Goal: Information Seeking & Learning: Learn about a topic

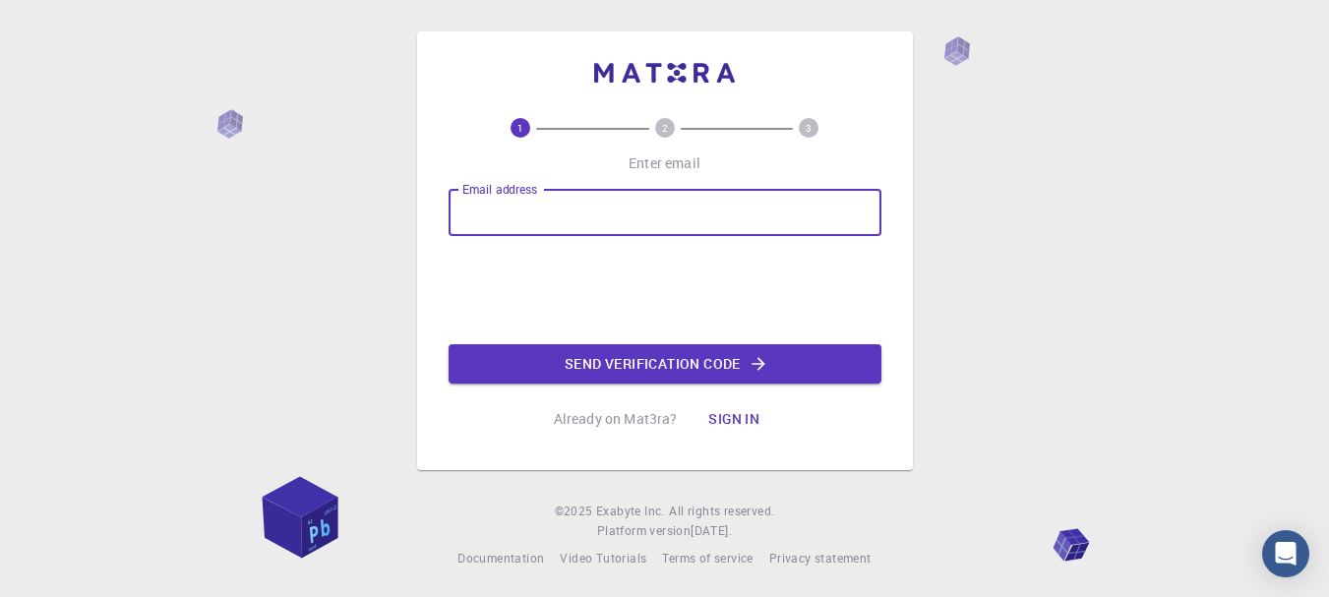
click at [548, 199] on input "Email address" at bounding box center [665, 212] width 433 height 47
type input "fa"
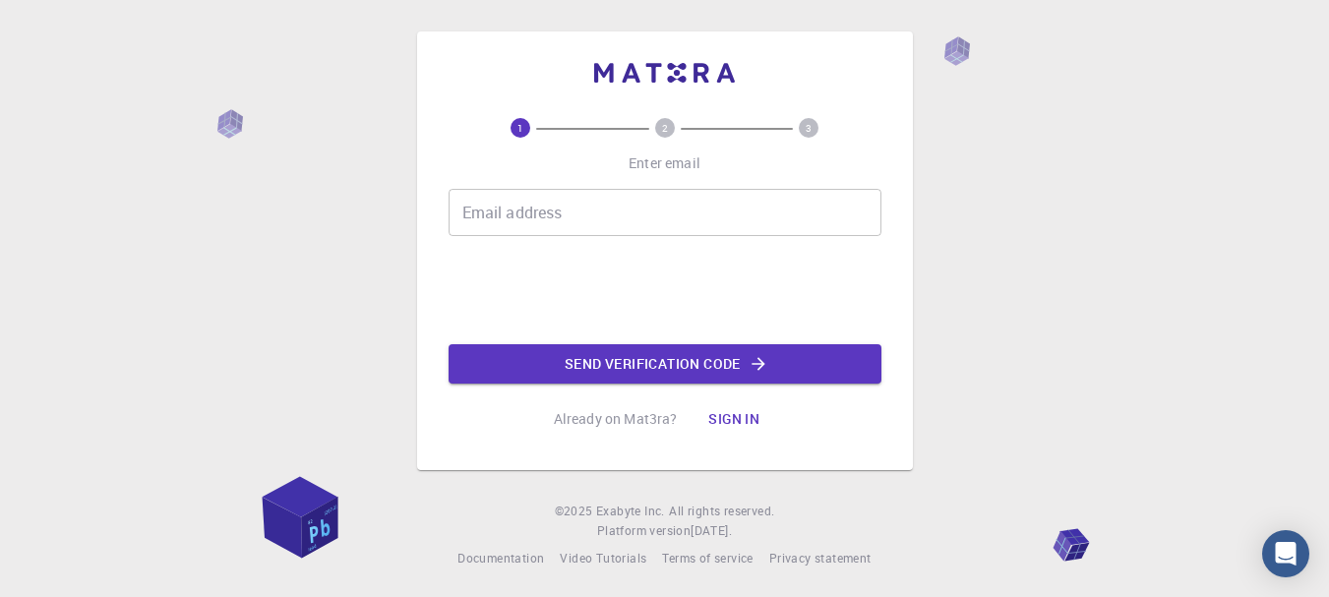
click at [539, 196] on div "Email address Email address" at bounding box center [665, 212] width 433 height 47
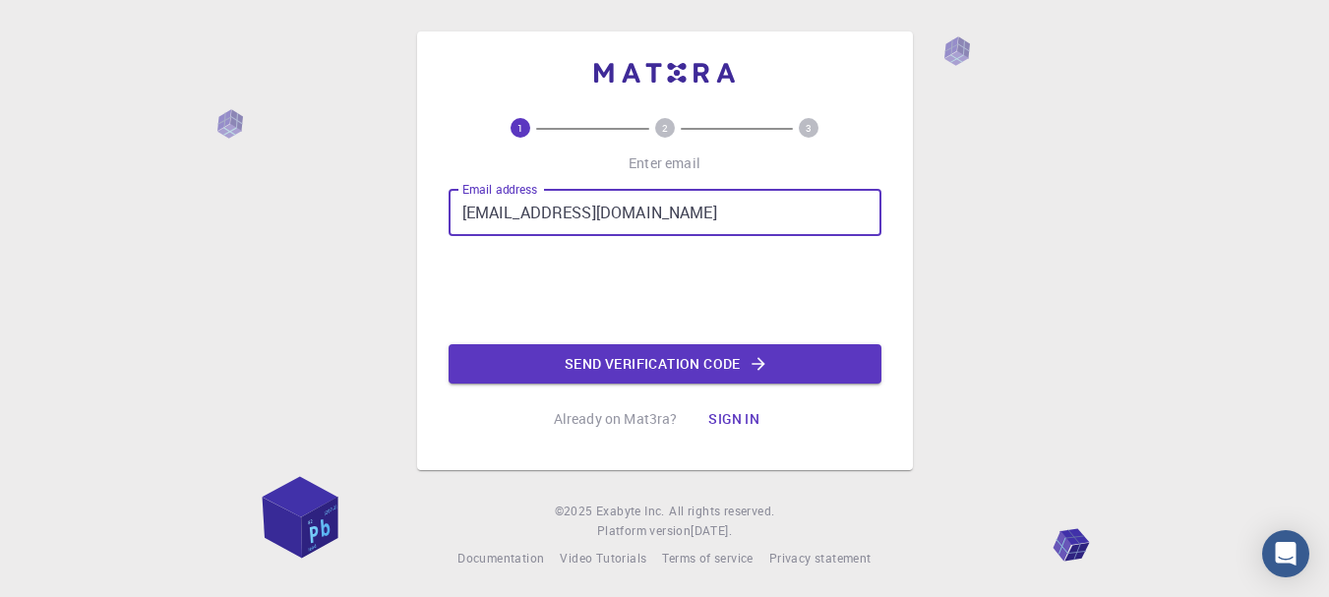
type input "[EMAIL_ADDRESS][DOMAIN_NAME]"
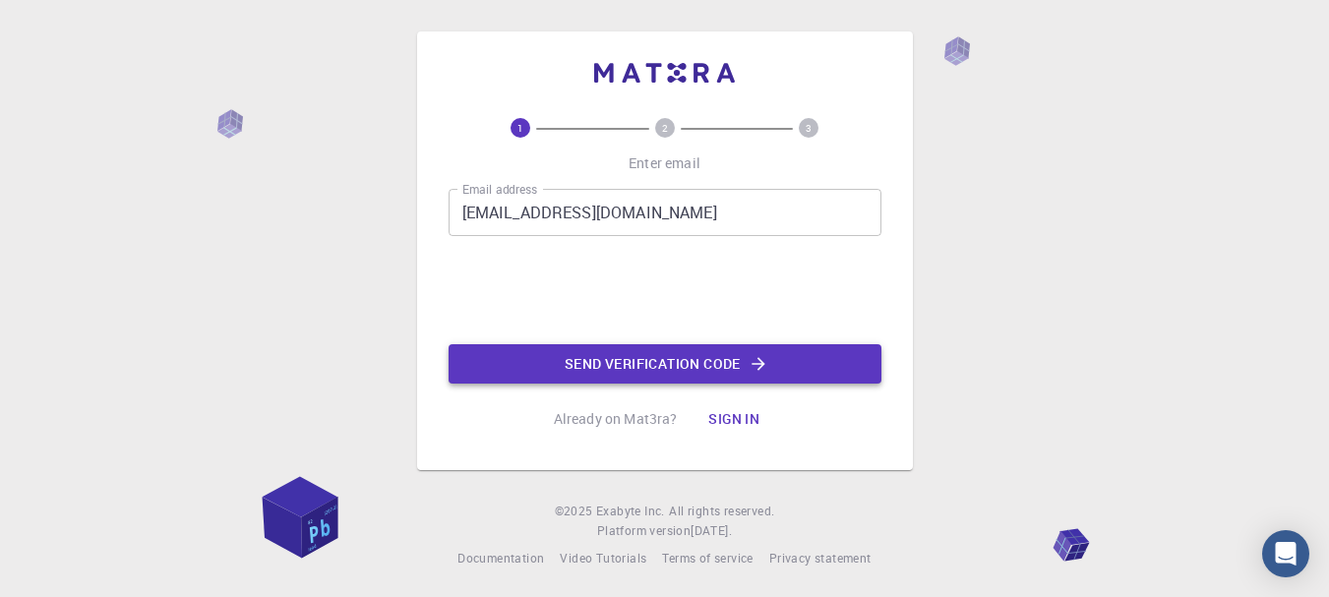
click at [594, 353] on button "Send verification code" at bounding box center [665, 363] width 433 height 39
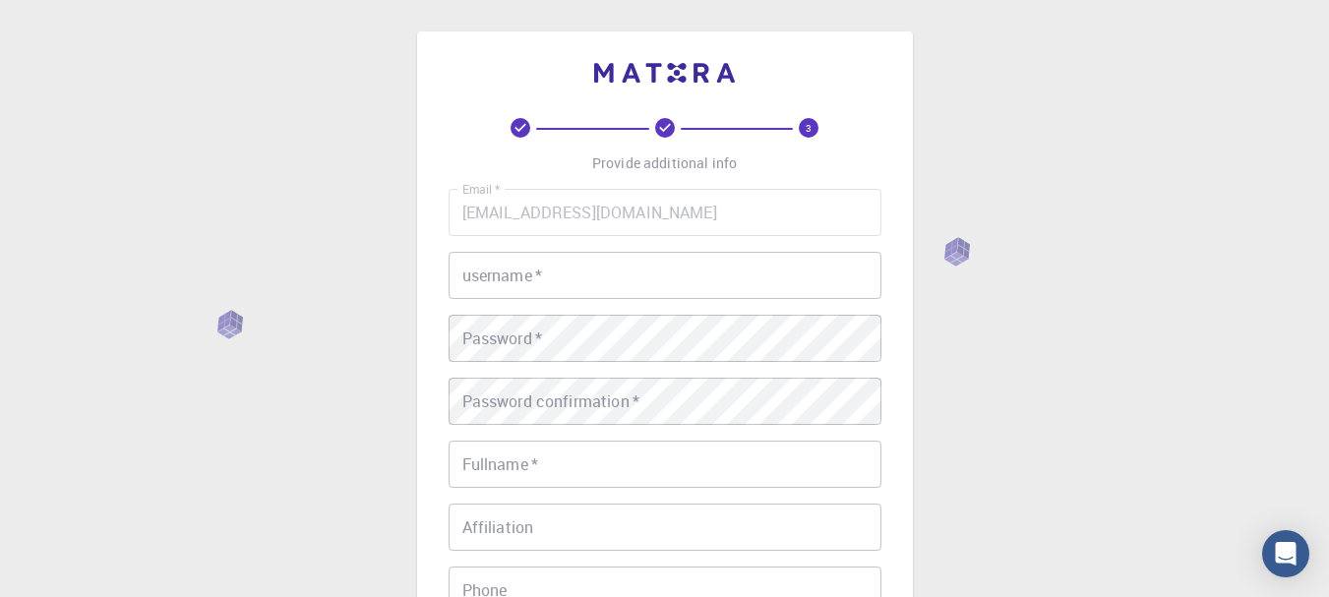
click at [602, 286] on input "username   *" at bounding box center [665, 275] width 433 height 47
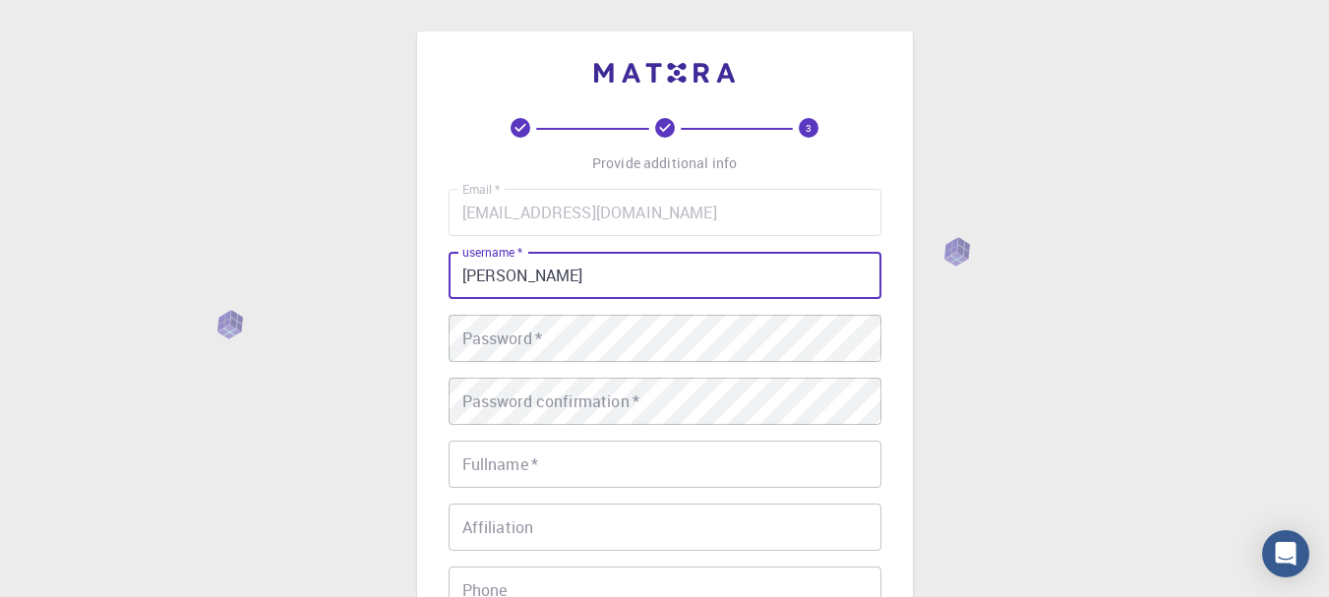
type input "[PERSON_NAME]"
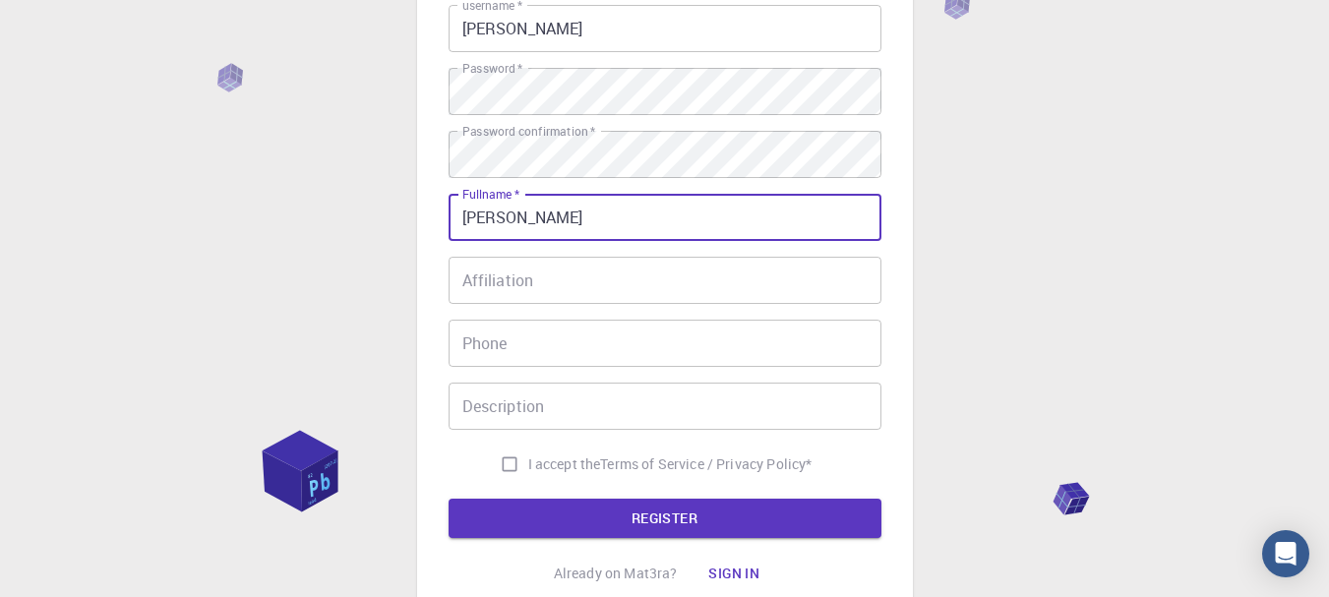
scroll to position [250, 0]
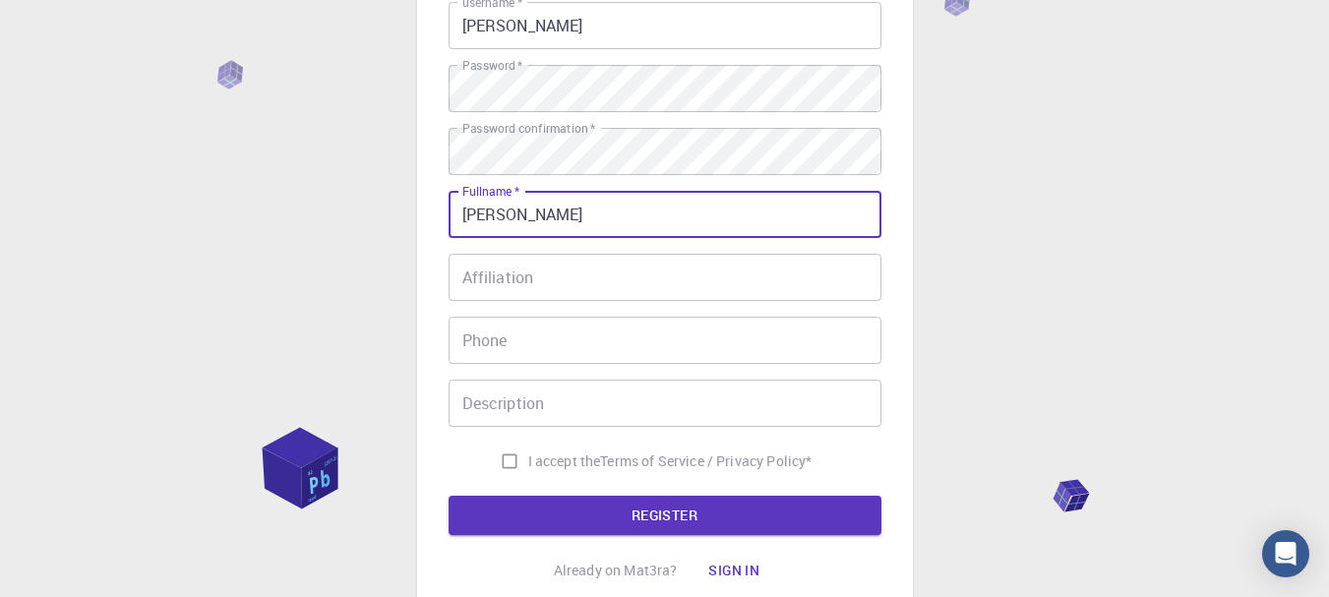
type input "[PERSON_NAME]"
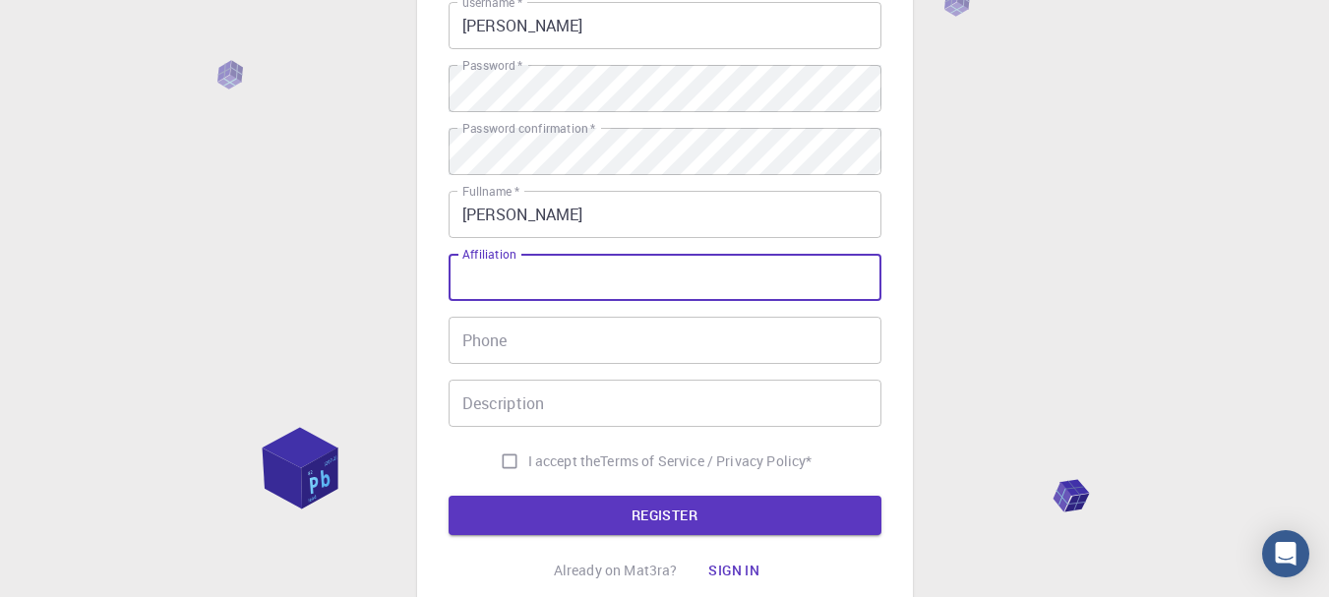
click at [703, 283] on input "Affiliation" at bounding box center [665, 277] width 433 height 47
type input "researcher"
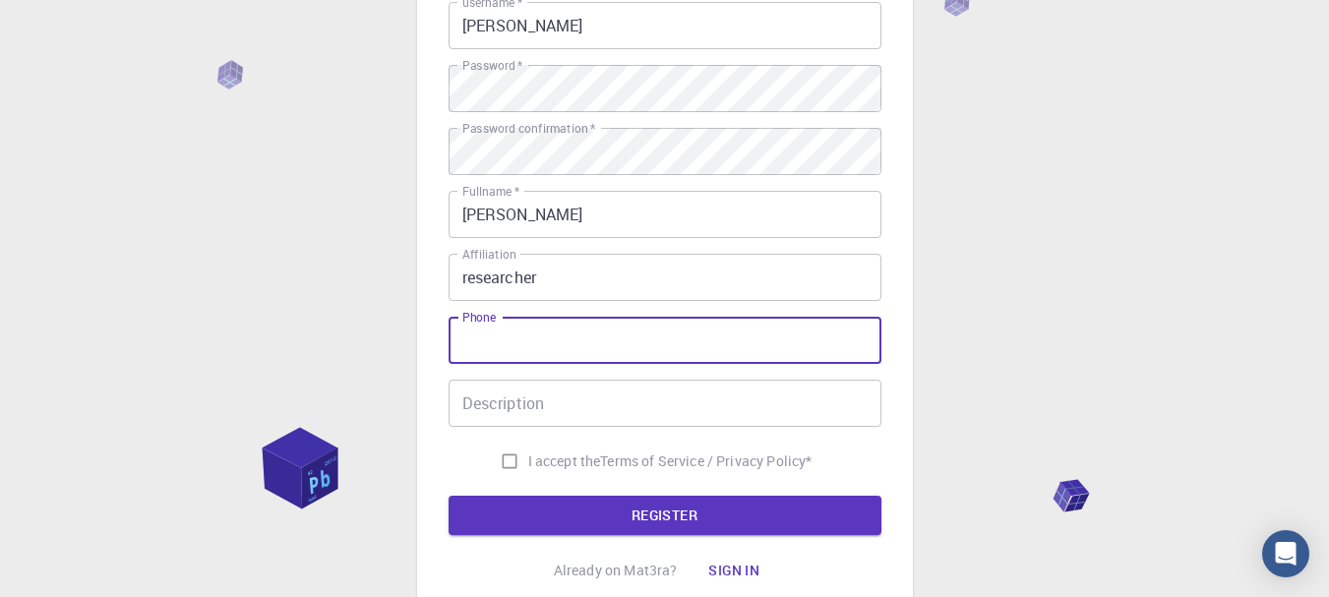
click at [679, 364] on input "Phone" at bounding box center [665, 340] width 433 height 47
type input "03475098760"
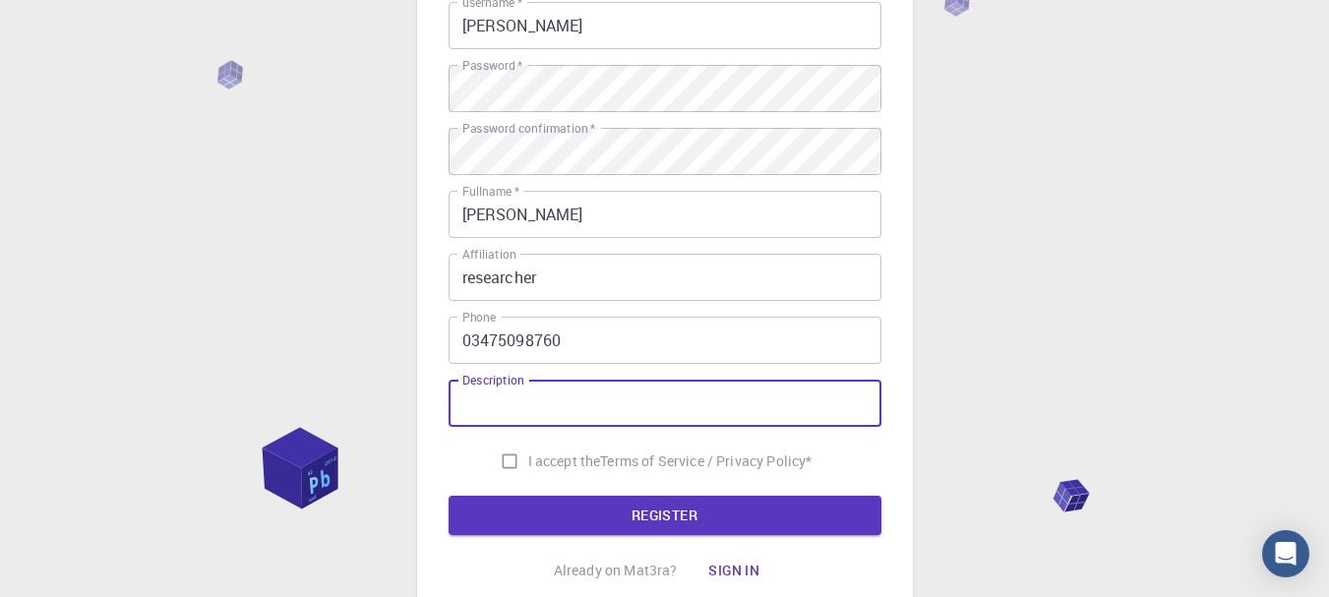
click at [669, 393] on input "Description" at bounding box center [665, 403] width 433 height 47
type input "research on materials"
click at [508, 465] on input "I accept the Terms of Service / Privacy Policy *" at bounding box center [509, 461] width 37 height 37
checkbox input "true"
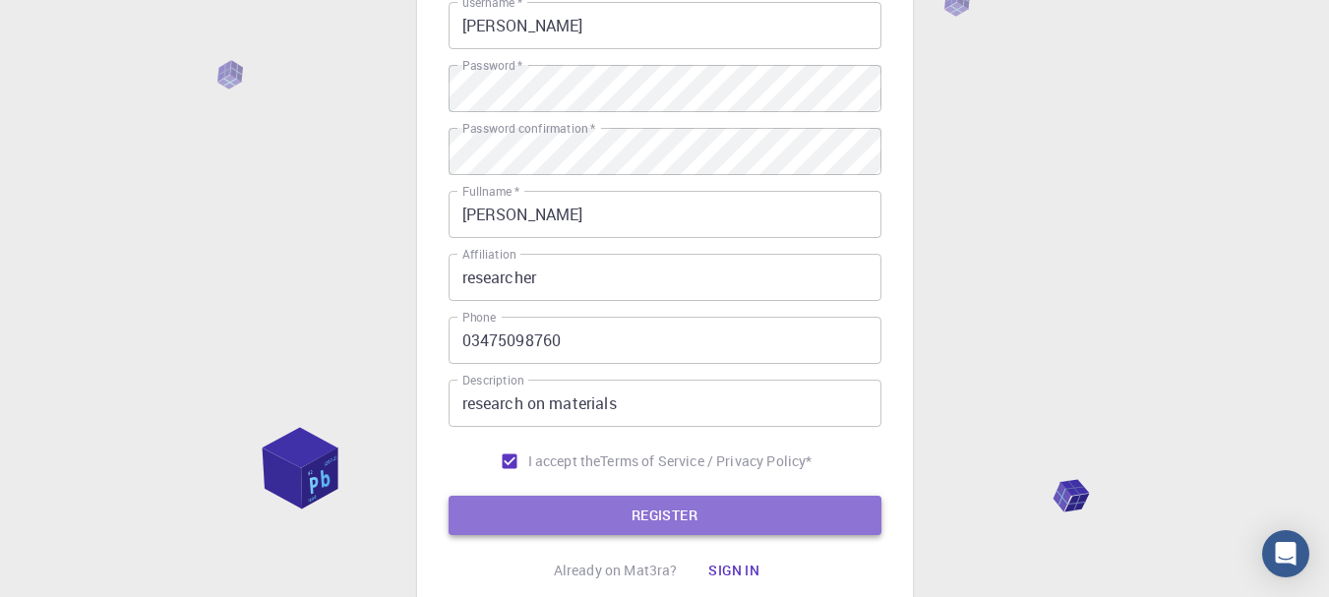
click at [539, 511] on button "REGISTER" at bounding box center [665, 515] width 433 height 39
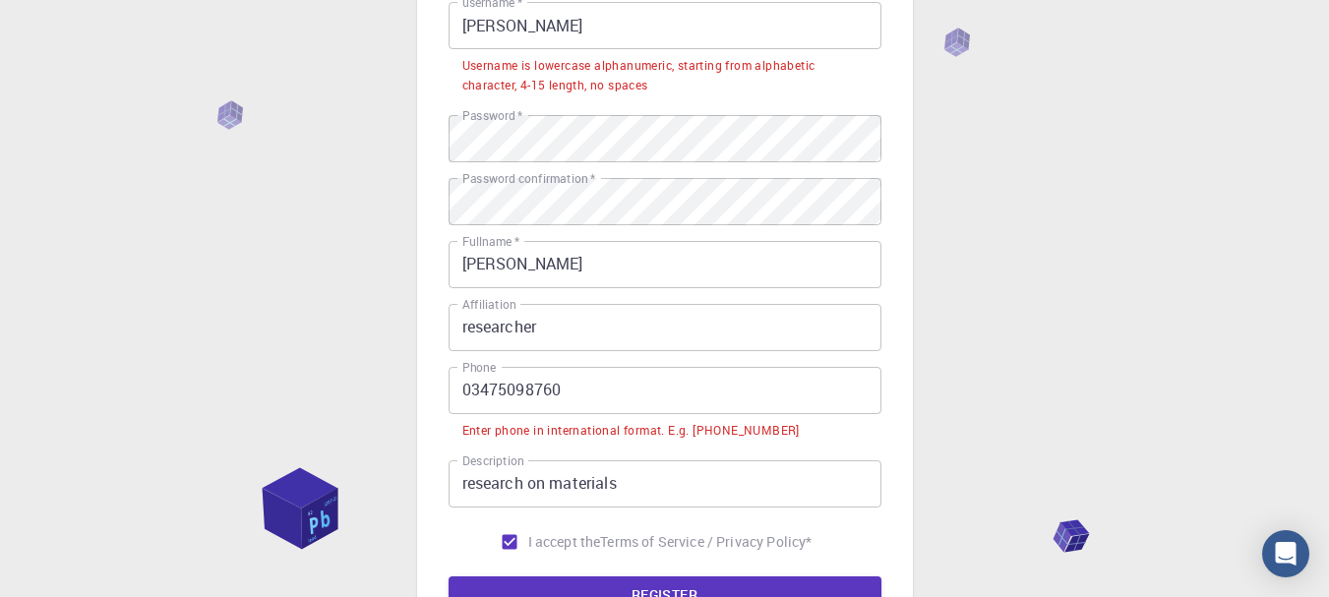
click at [471, 386] on input "03475098760" at bounding box center [665, 390] width 433 height 47
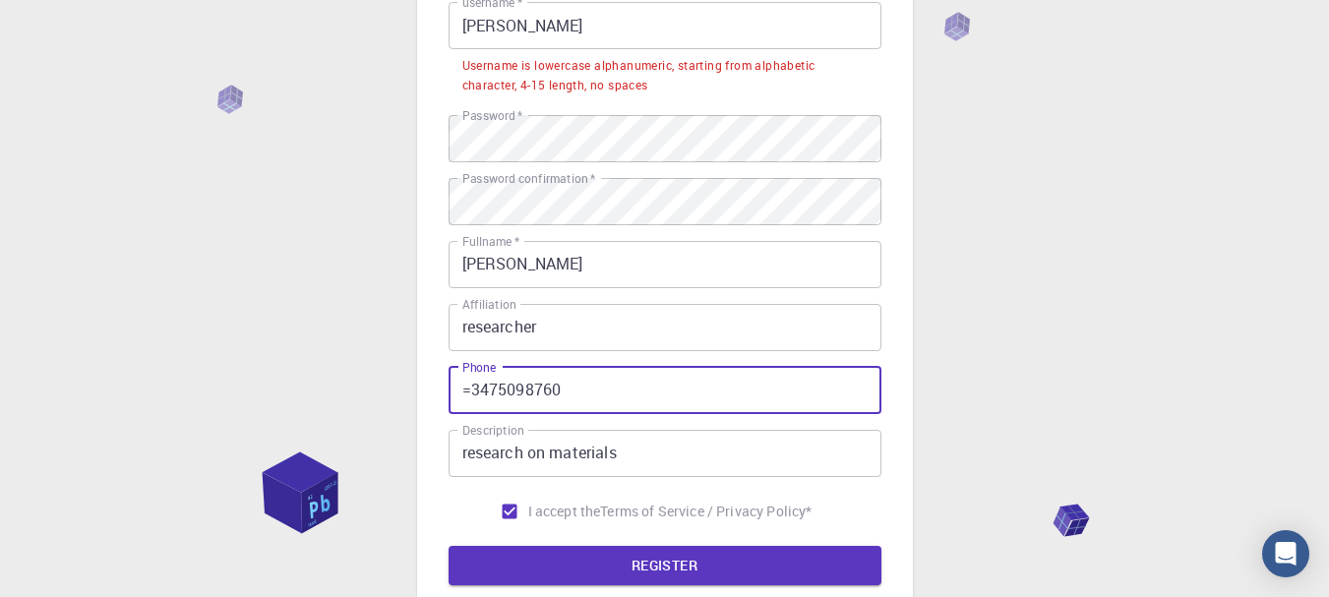
click at [471, 386] on input "=3475098760" at bounding box center [665, 390] width 433 height 47
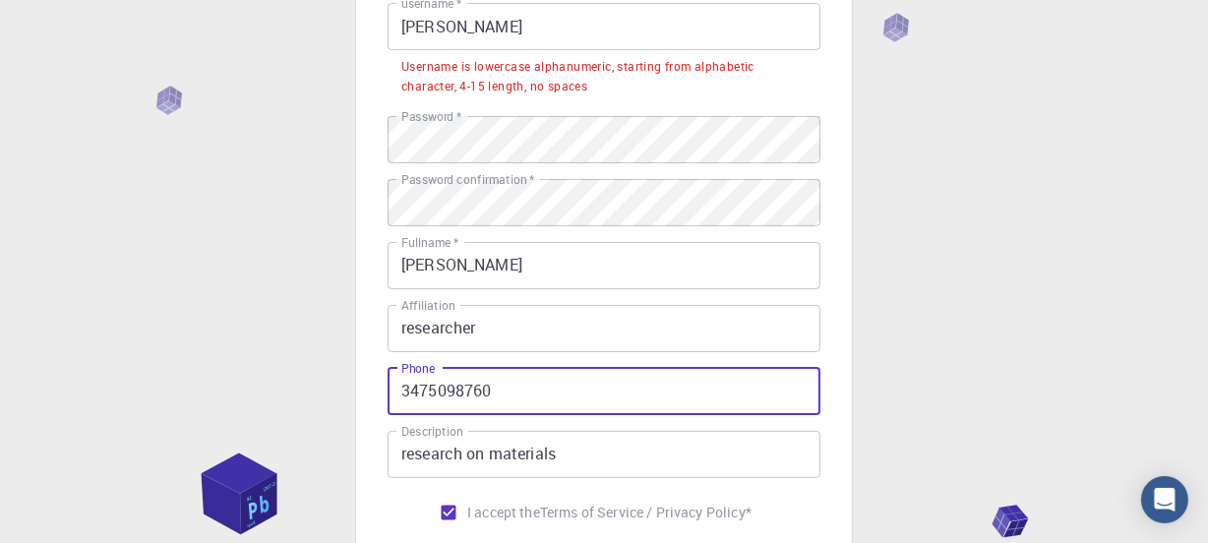
click at [406, 388] on input "3475098760" at bounding box center [604, 391] width 433 height 47
click at [398, 389] on input "3475098760" at bounding box center [604, 391] width 433 height 47
type input "[PHONE_NUMBER]"
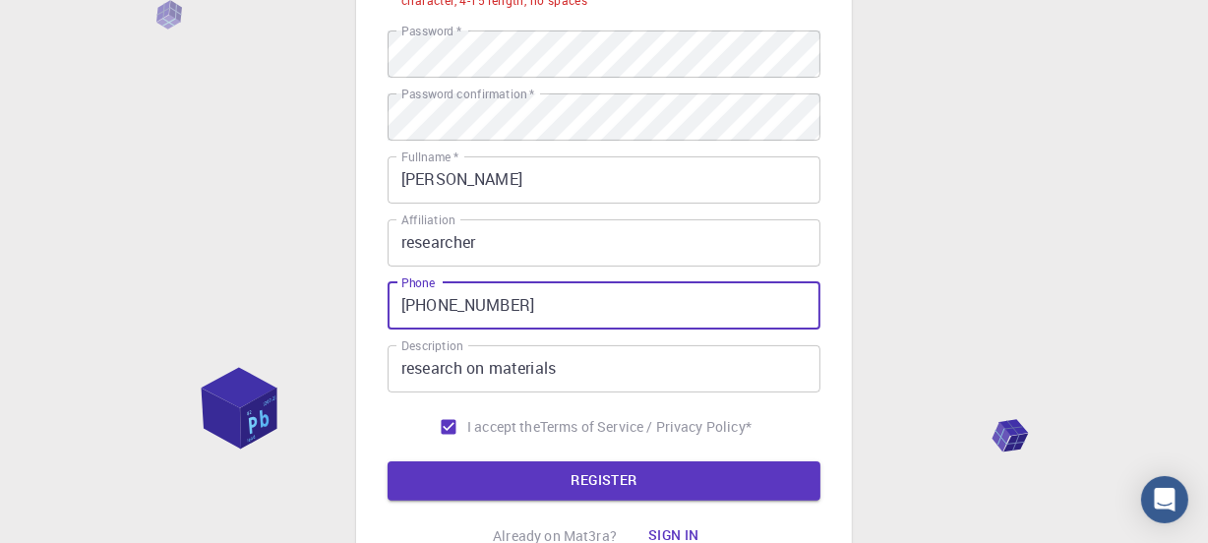
scroll to position [344, 0]
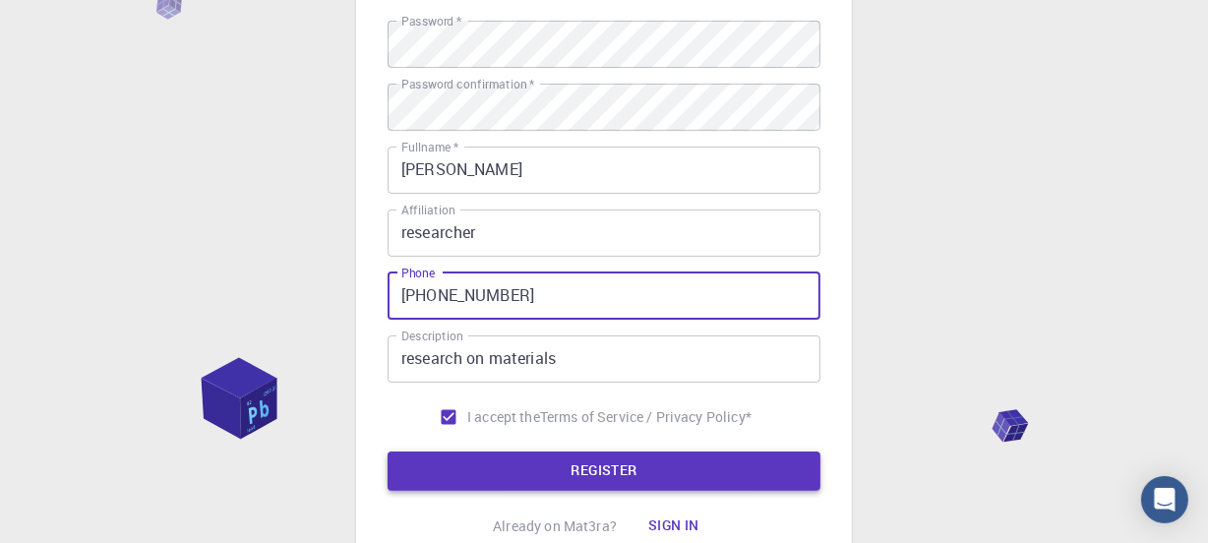
click at [764, 457] on button "REGISTER" at bounding box center [604, 471] width 433 height 39
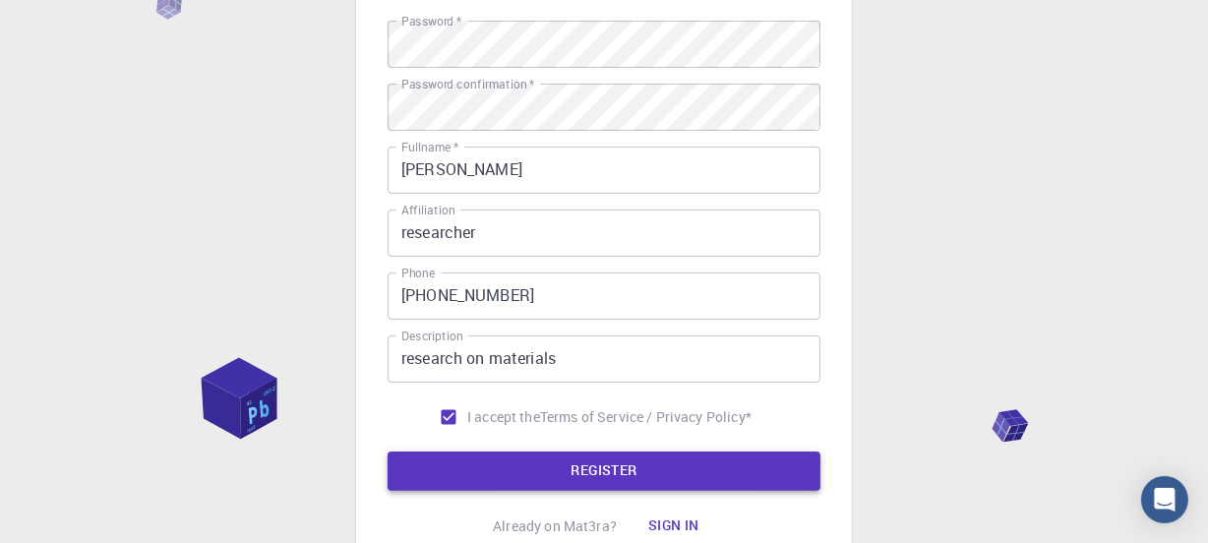
click at [388, 452] on button "REGISTER" at bounding box center [604, 471] width 433 height 39
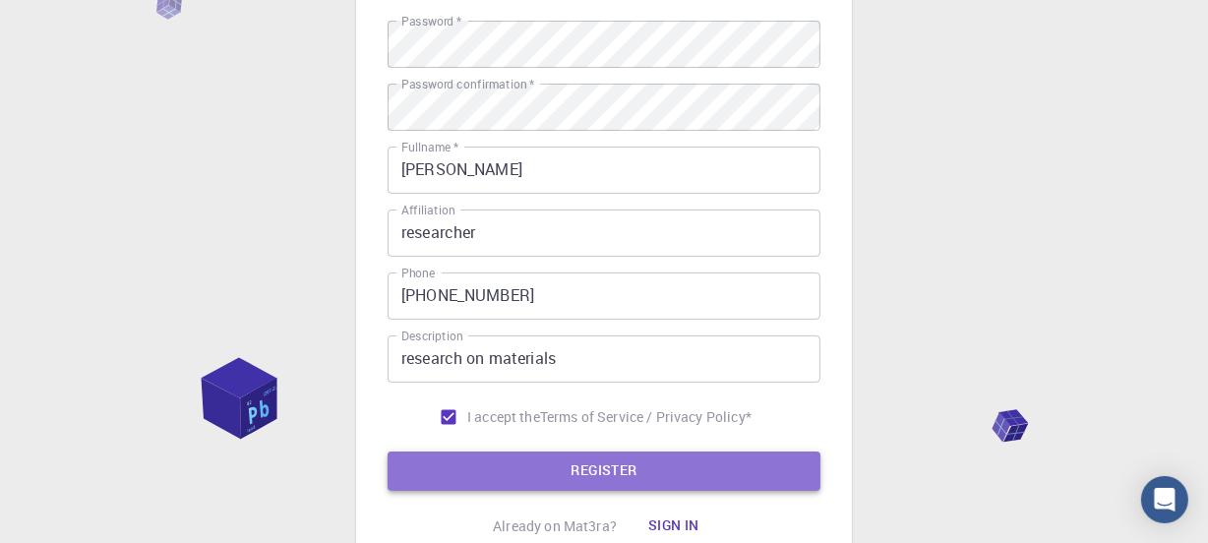
click at [764, 457] on button "REGISTER" at bounding box center [604, 471] width 433 height 39
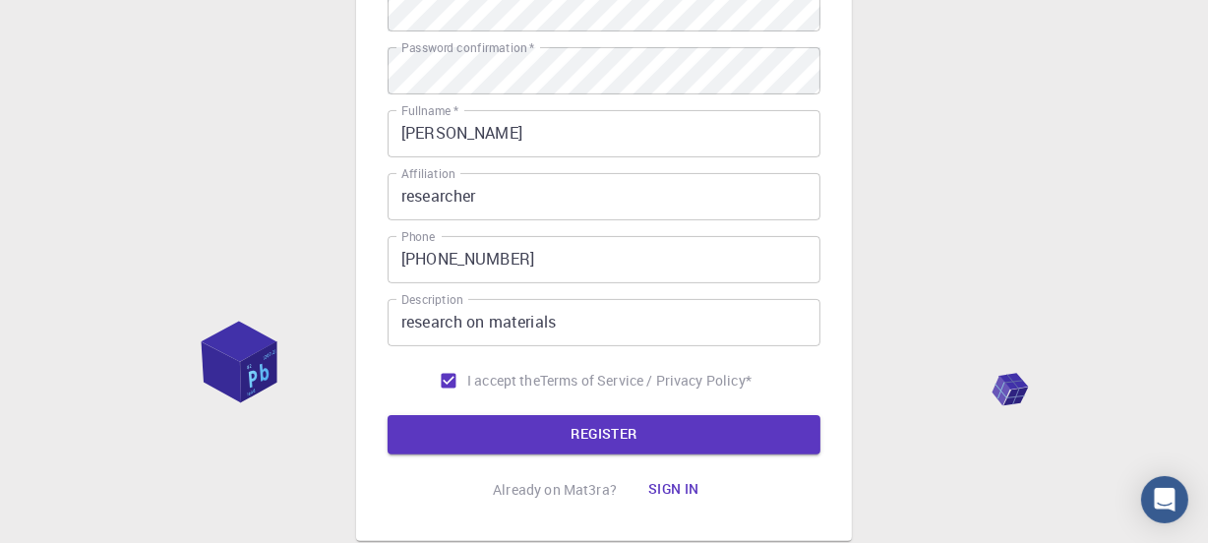
scroll to position [384, 0]
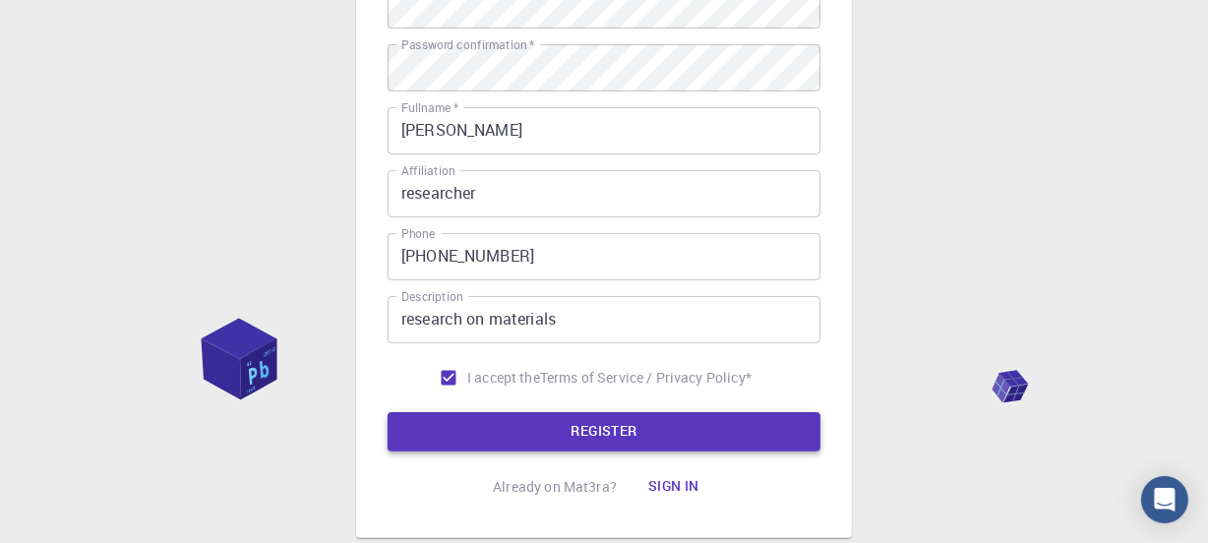
click at [452, 435] on button "REGISTER" at bounding box center [604, 431] width 433 height 39
click at [678, 484] on button "Sign in" at bounding box center [674, 486] width 83 height 39
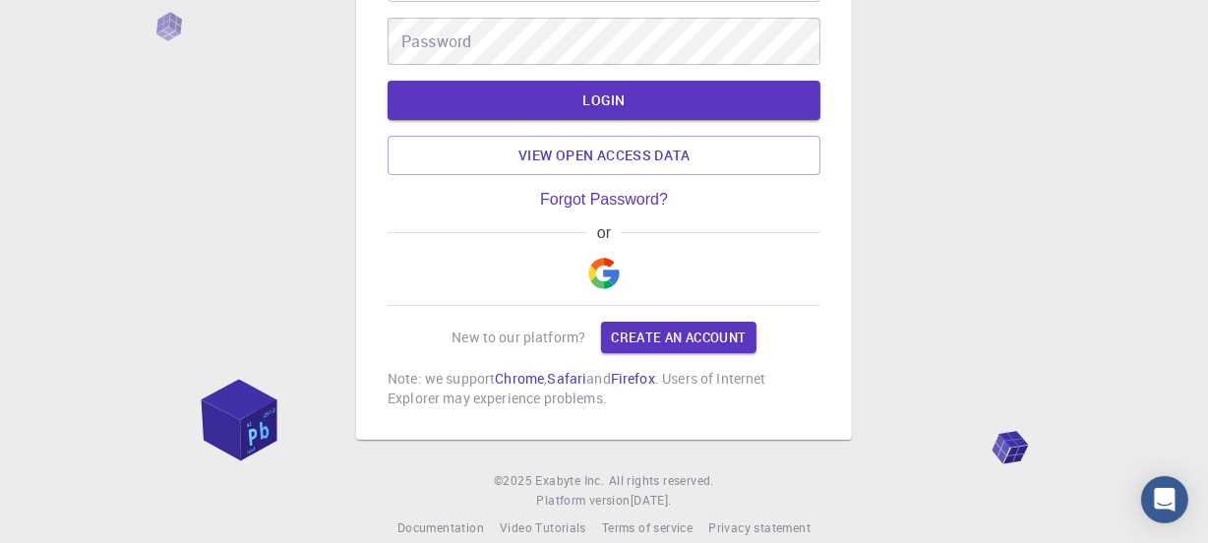
type input "[PERSON_NAME]"
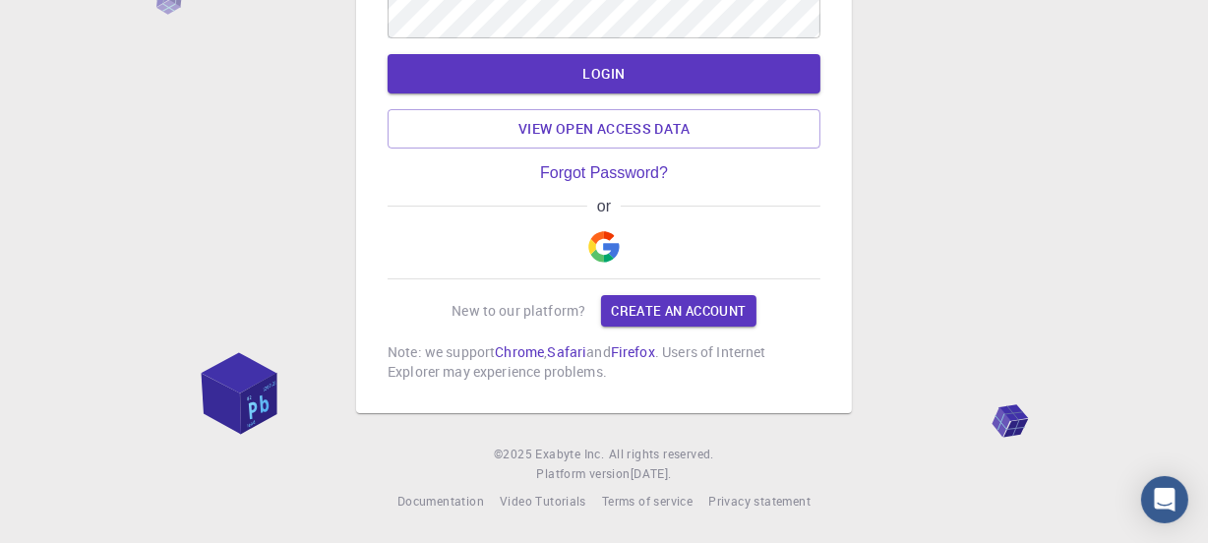
click at [606, 238] on img "button" at bounding box center [603, 246] width 31 height 31
click at [605, 239] on img "button" at bounding box center [603, 246] width 31 height 31
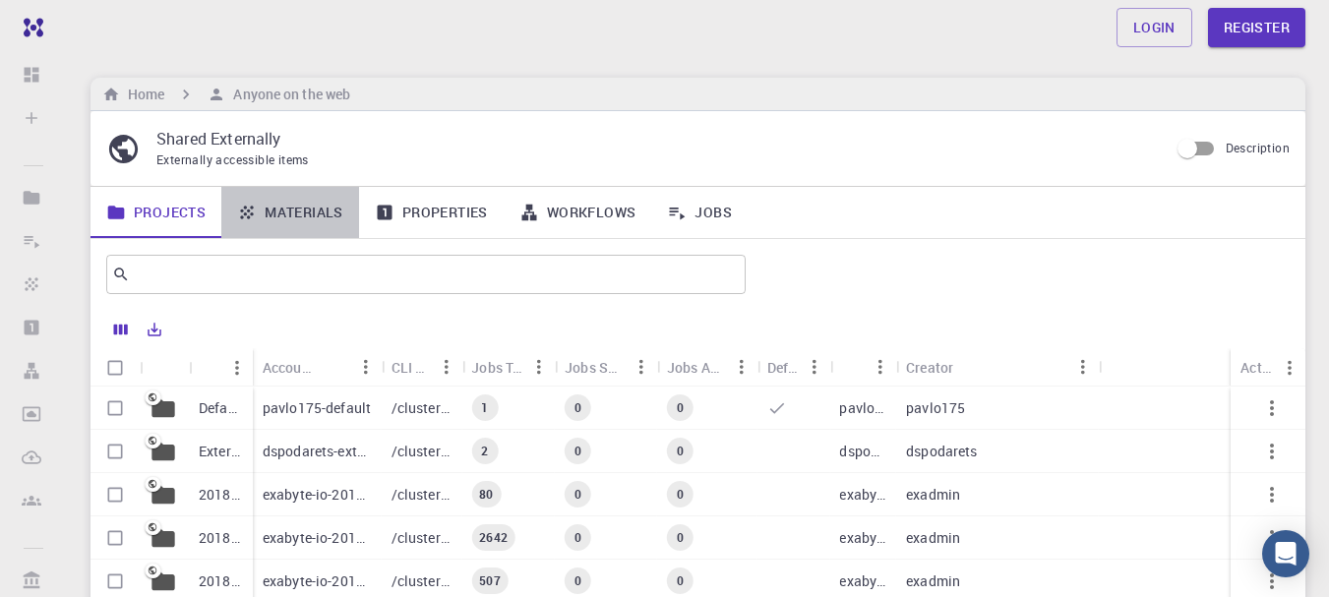
click at [308, 223] on link "Materials" at bounding box center [290, 212] width 138 height 51
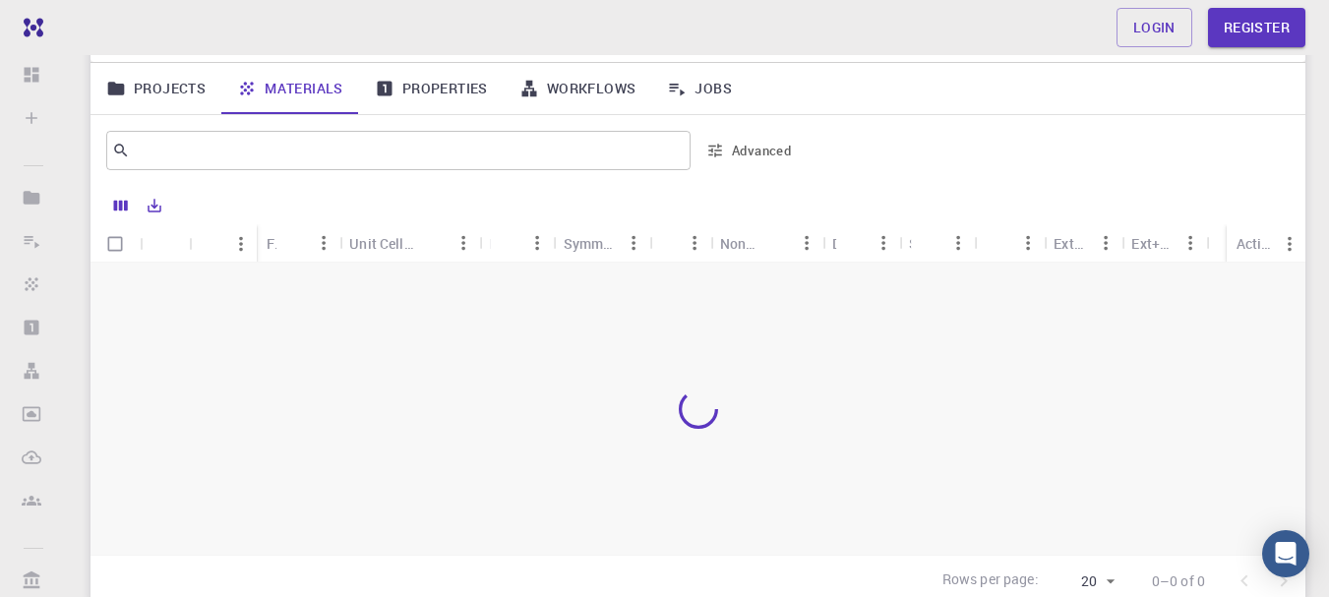
scroll to position [126, 0]
click at [422, 156] on input "text" at bounding box center [391, 149] width 522 height 28
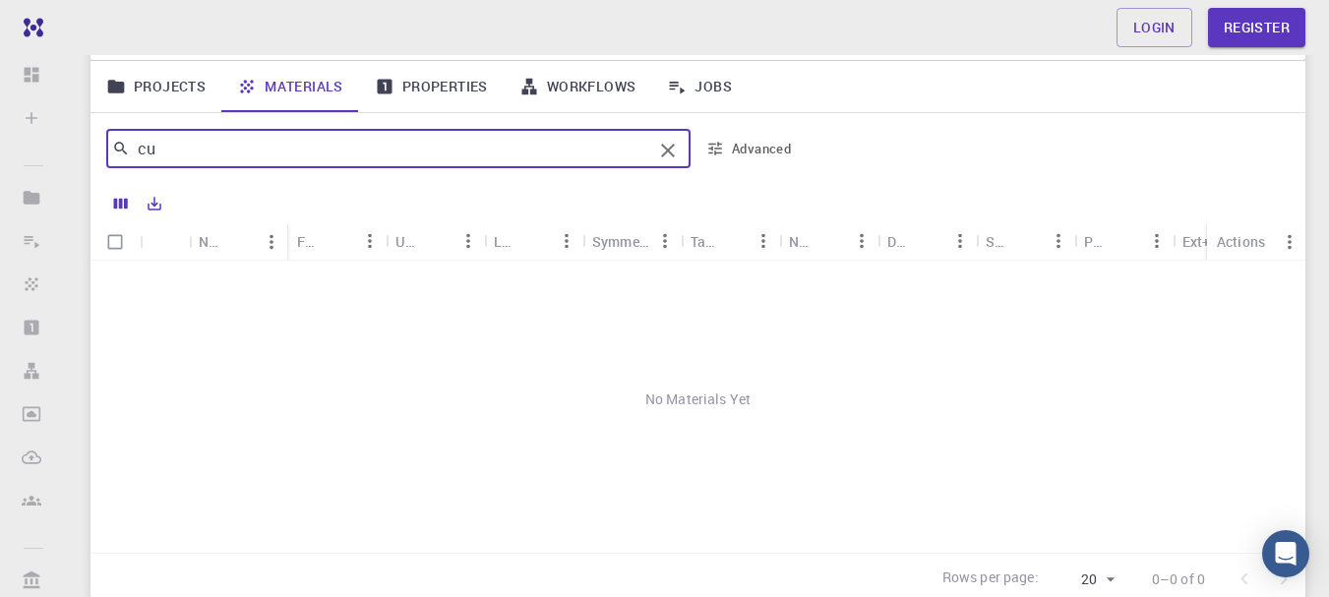
type input "c"
type input "Cu-Fe mof"
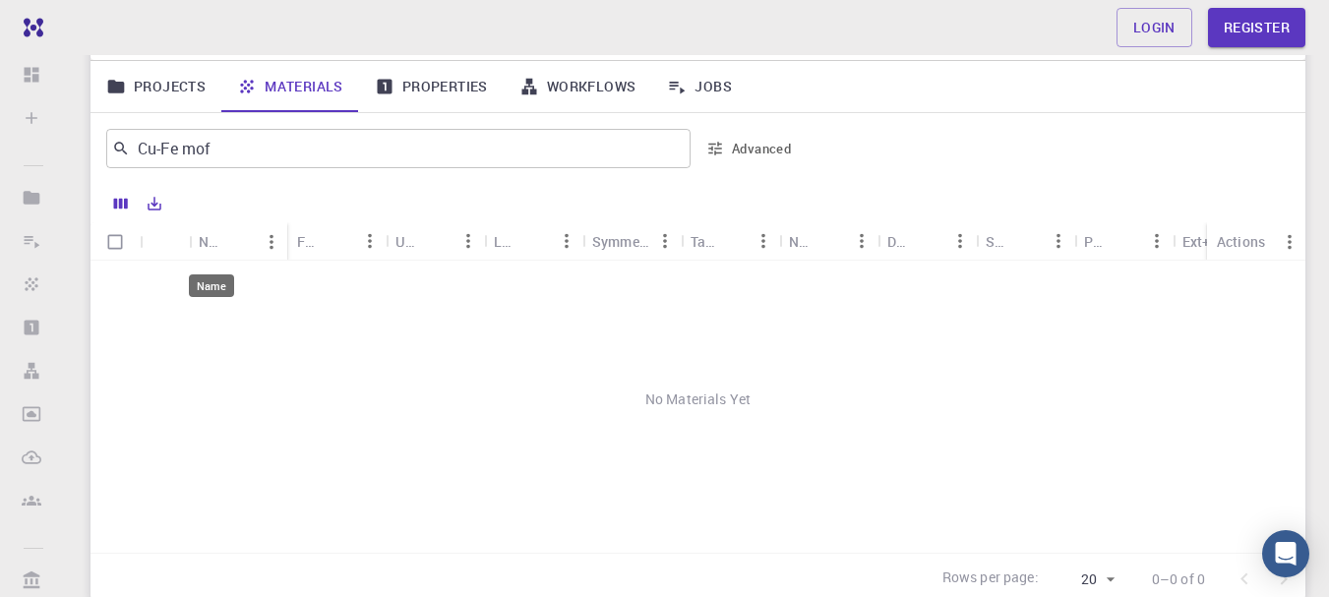
click at [216, 236] on div "Name" at bounding box center [212, 241] width 26 height 38
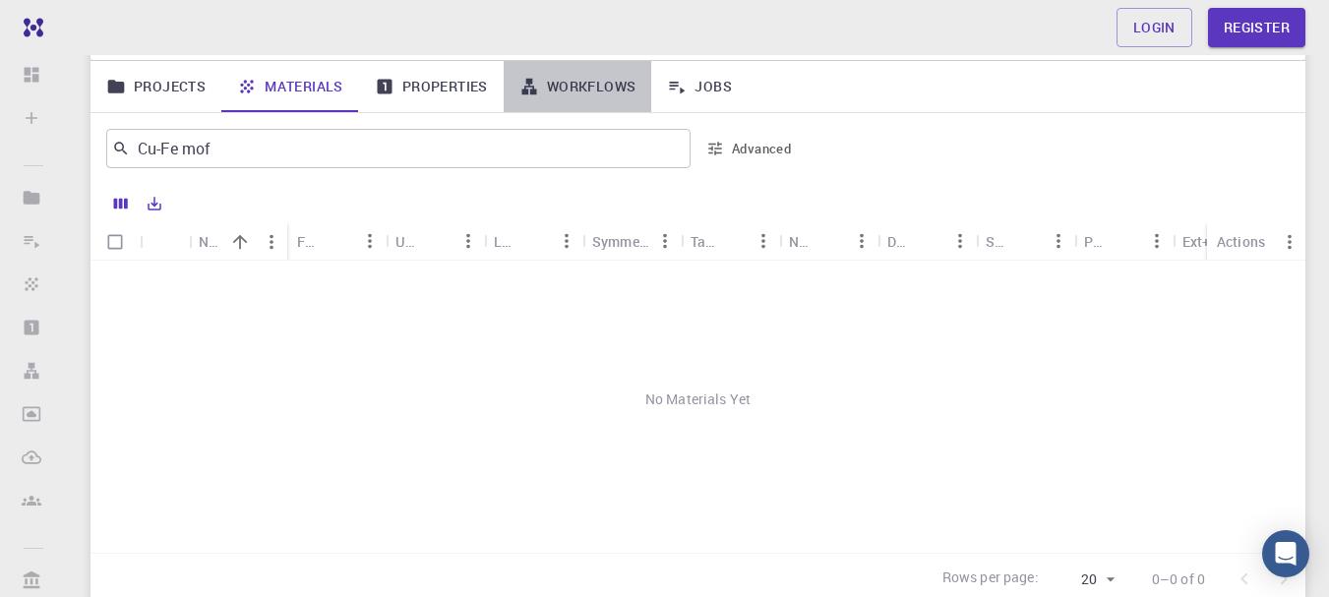
click at [573, 86] on link "Workflows" at bounding box center [578, 86] width 149 height 51
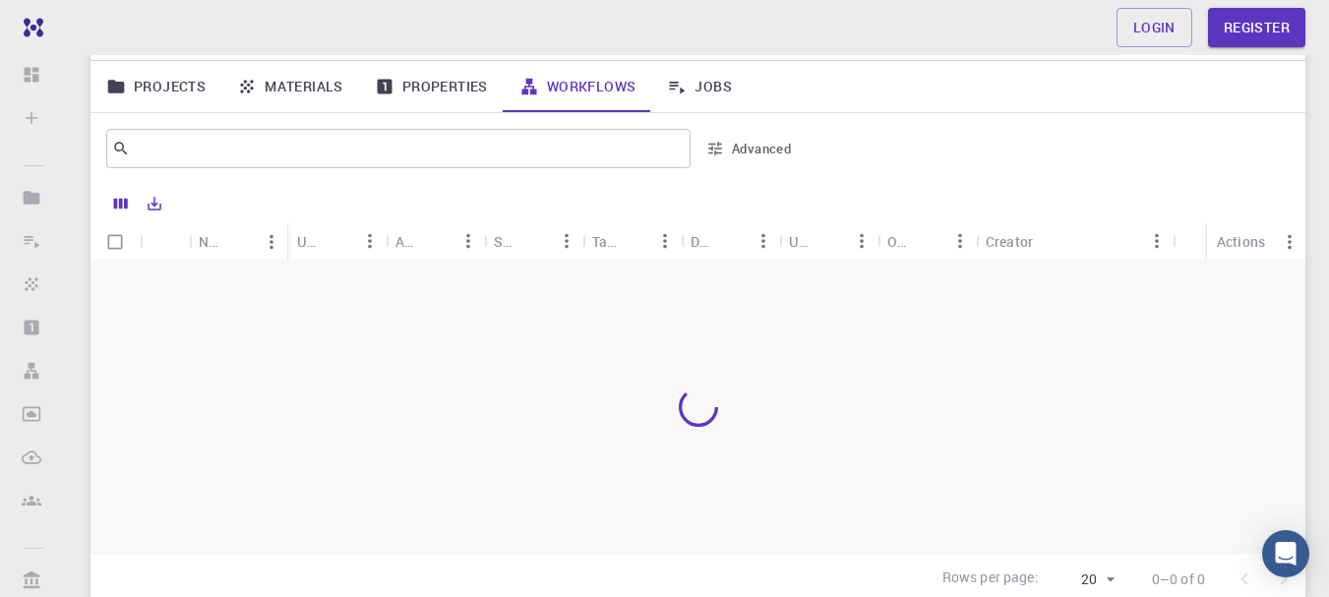
click at [1025, 230] on div "Creator" at bounding box center [1009, 241] width 47 height 38
click at [1025, 241] on div "Creator" at bounding box center [1009, 241] width 47 height 38
click at [1045, 237] on icon "Sort" at bounding box center [1049, 241] width 22 height 22
click at [1000, 253] on div "Creator" at bounding box center [1009, 241] width 47 height 38
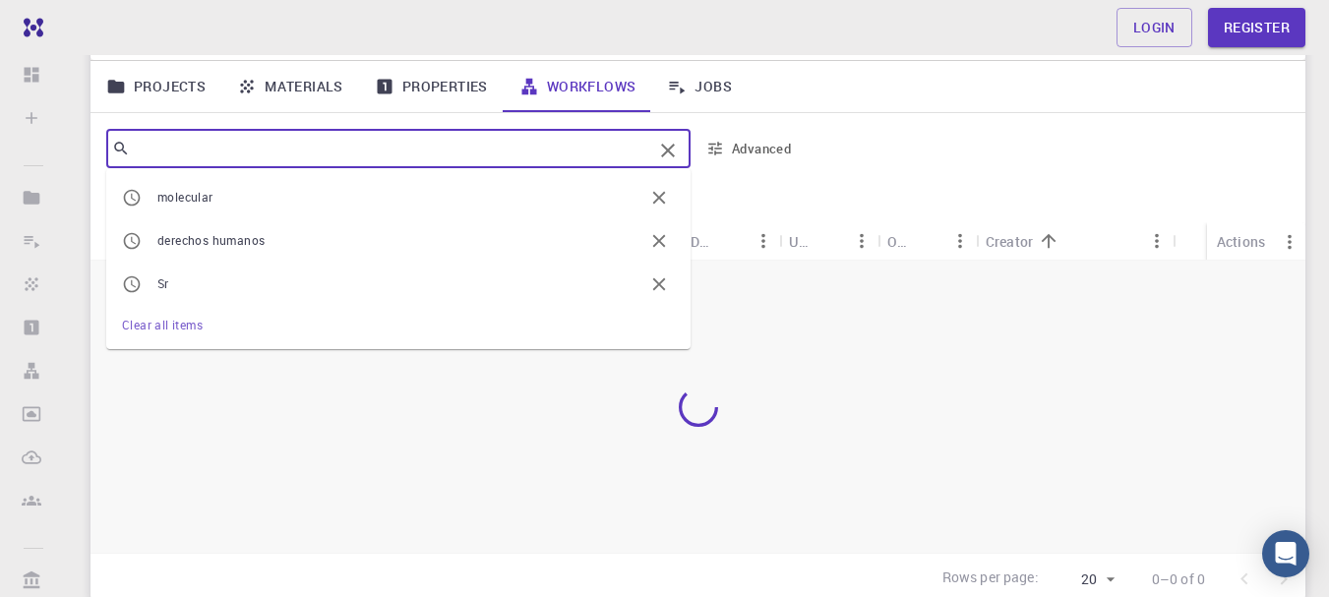
click at [473, 149] on input "text" at bounding box center [391, 149] width 522 height 28
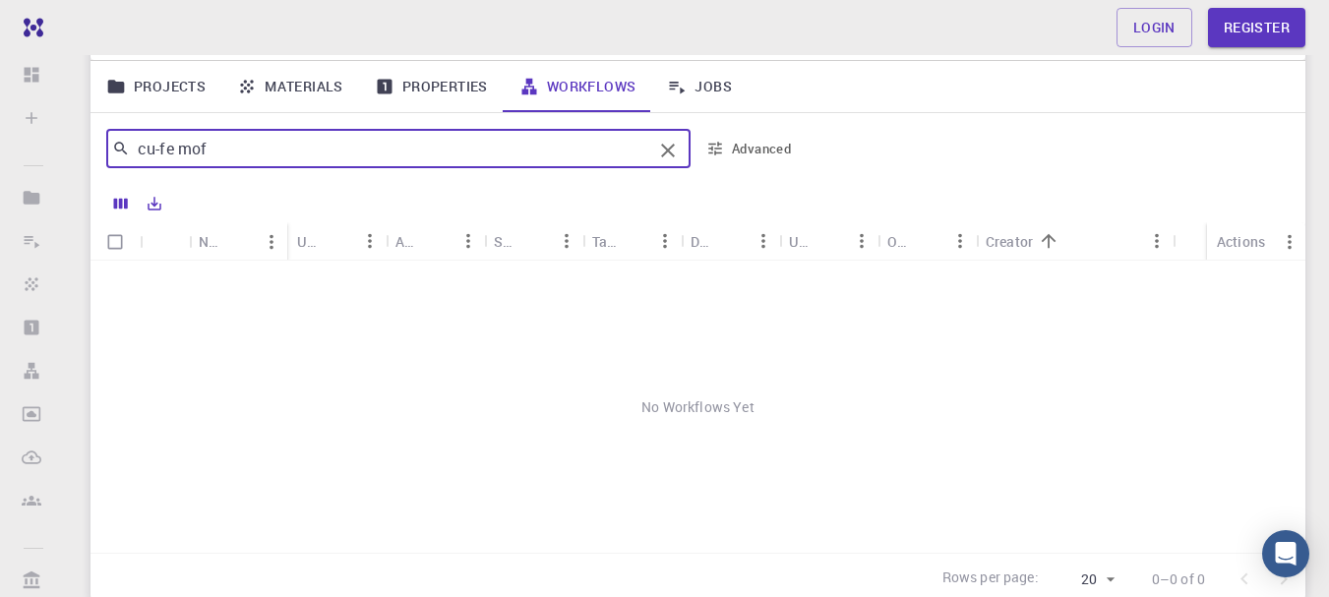
type input "cu-fe mof"
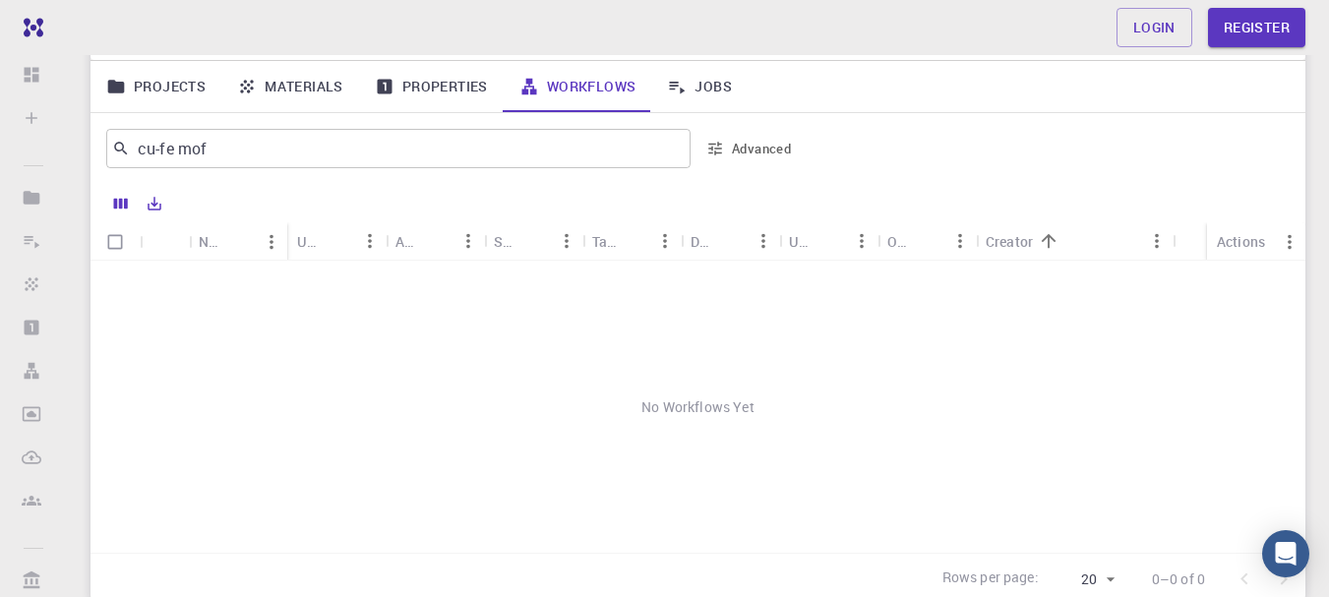
click at [1024, 242] on div "Creator" at bounding box center [1009, 241] width 47 height 38
drag, startPoint x: 1252, startPoint y: 236, endPoint x: 1267, endPoint y: 383, distance: 147.5
click at [1221, 383] on div "Name Used application Application Version Subworkflows Tags Default Up-to-date …" at bounding box center [698, 387] width 1215 height 331
click at [1221, 241] on div "Actions" at bounding box center [1241, 241] width 48 height 38
click at [743, 148] on button "Advanced" at bounding box center [750, 148] width 102 height 31
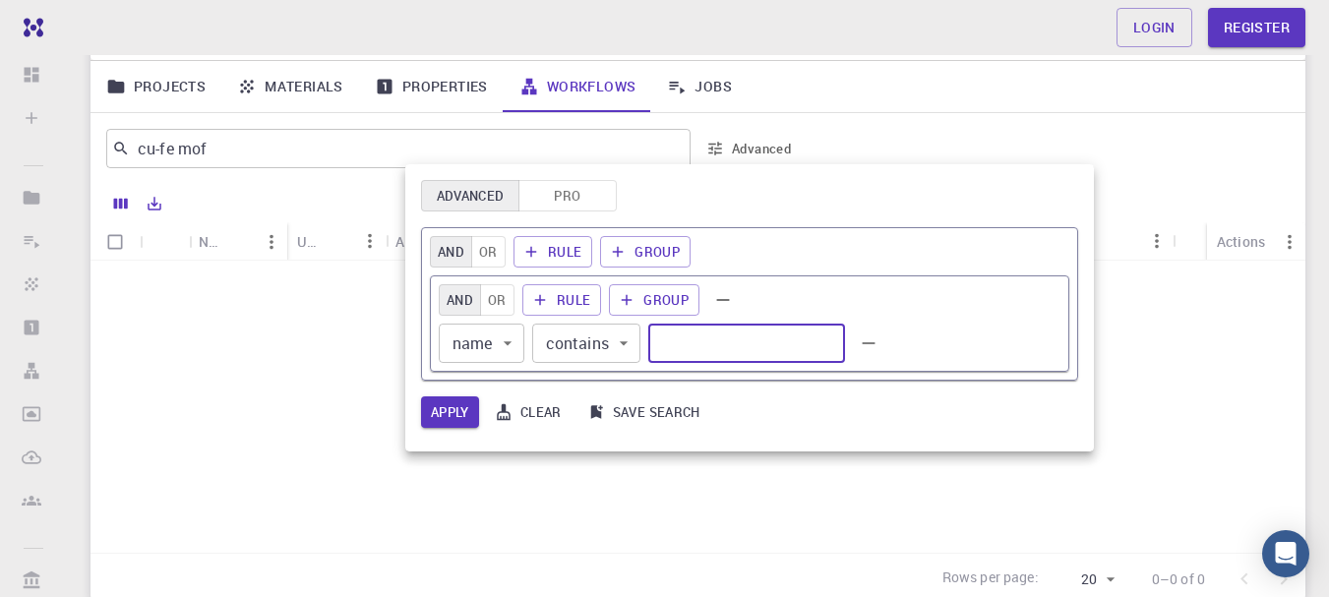
click at [682, 332] on input "text" at bounding box center [746, 343] width 197 height 39
type input "cu-fe mof"
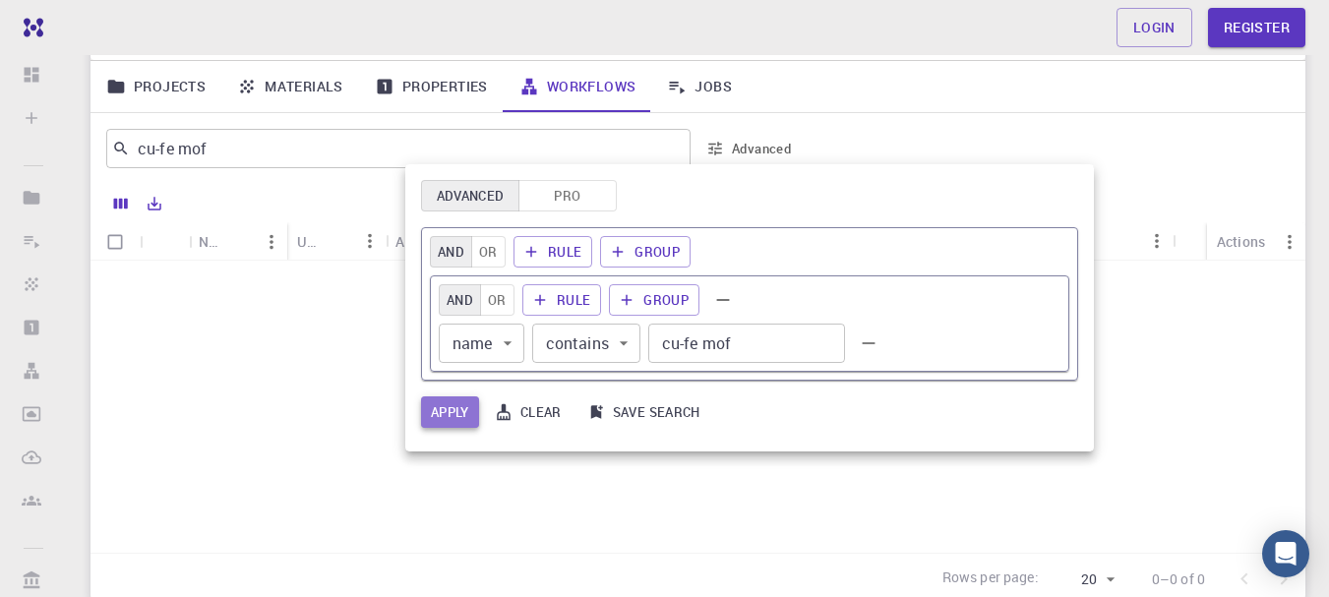
click at [441, 418] on button "Apply" at bounding box center [450, 412] width 58 height 31
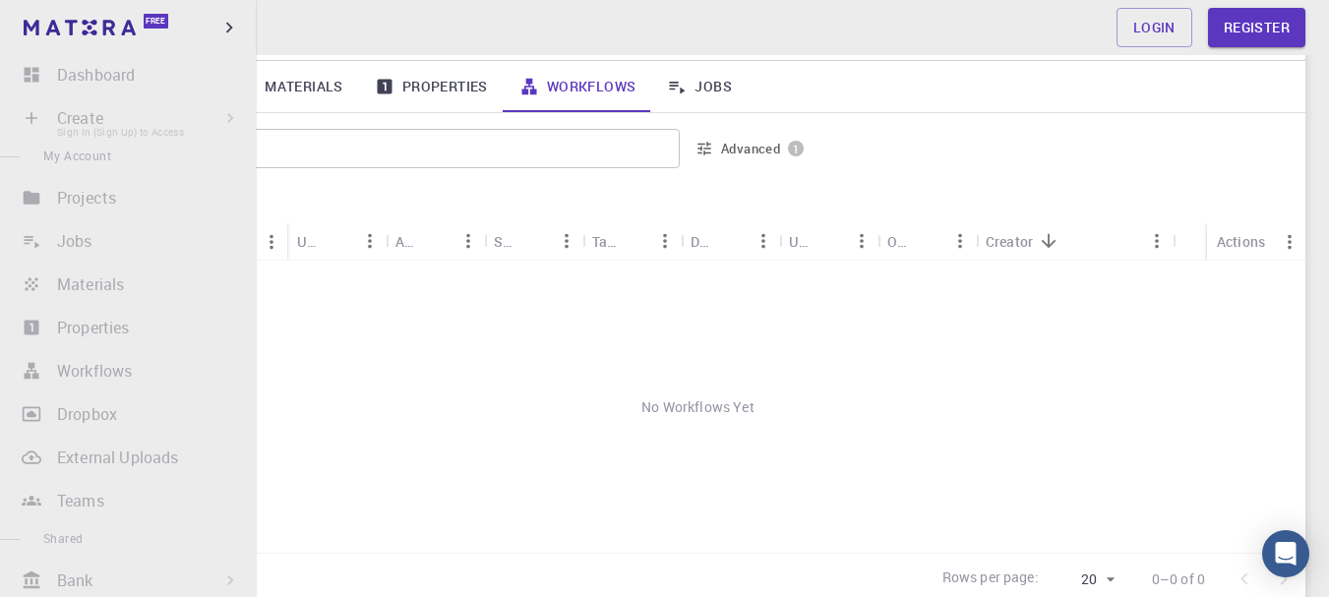
click at [148, 124] on li "Create Sign In (Sign Up) to Access New Job New Material Create Material Upload …" at bounding box center [128, 117] width 256 height 39
click at [136, 210] on li "Projects Sign In (Sign Up) to Access" at bounding box center [128, 197] width 256 height 39
